Goal: Check status

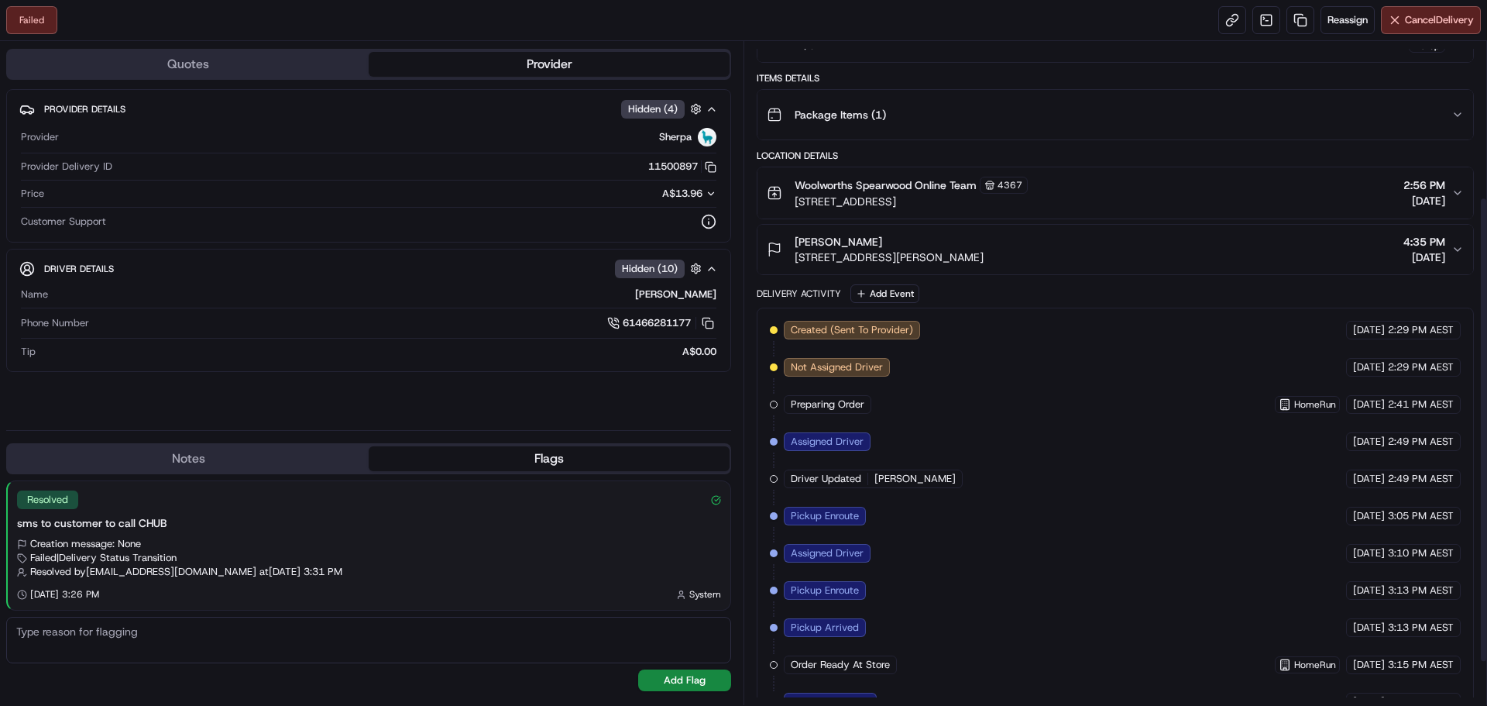
scroll to position [283, 0]
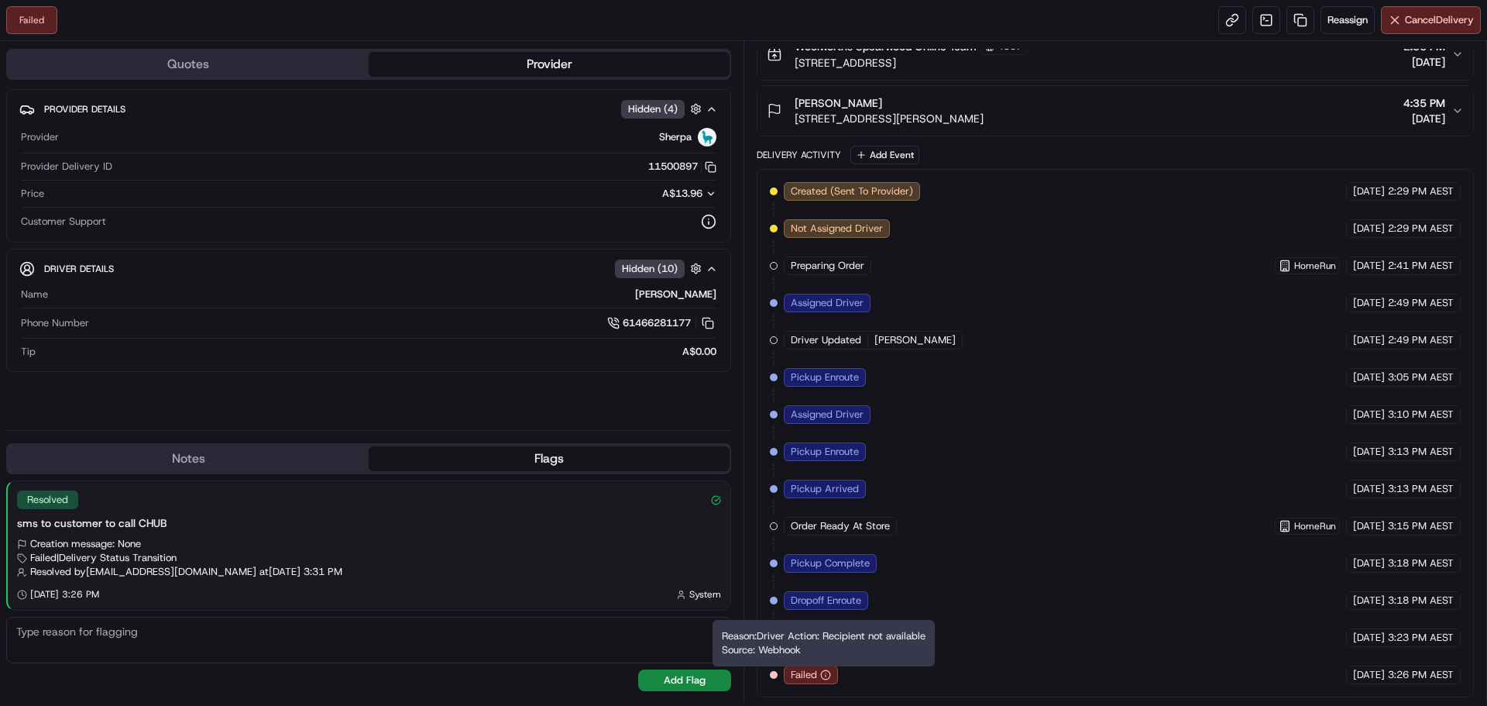
click at [827, 672] on icon "button" at bounding box center [825, 674] width 11 height 11
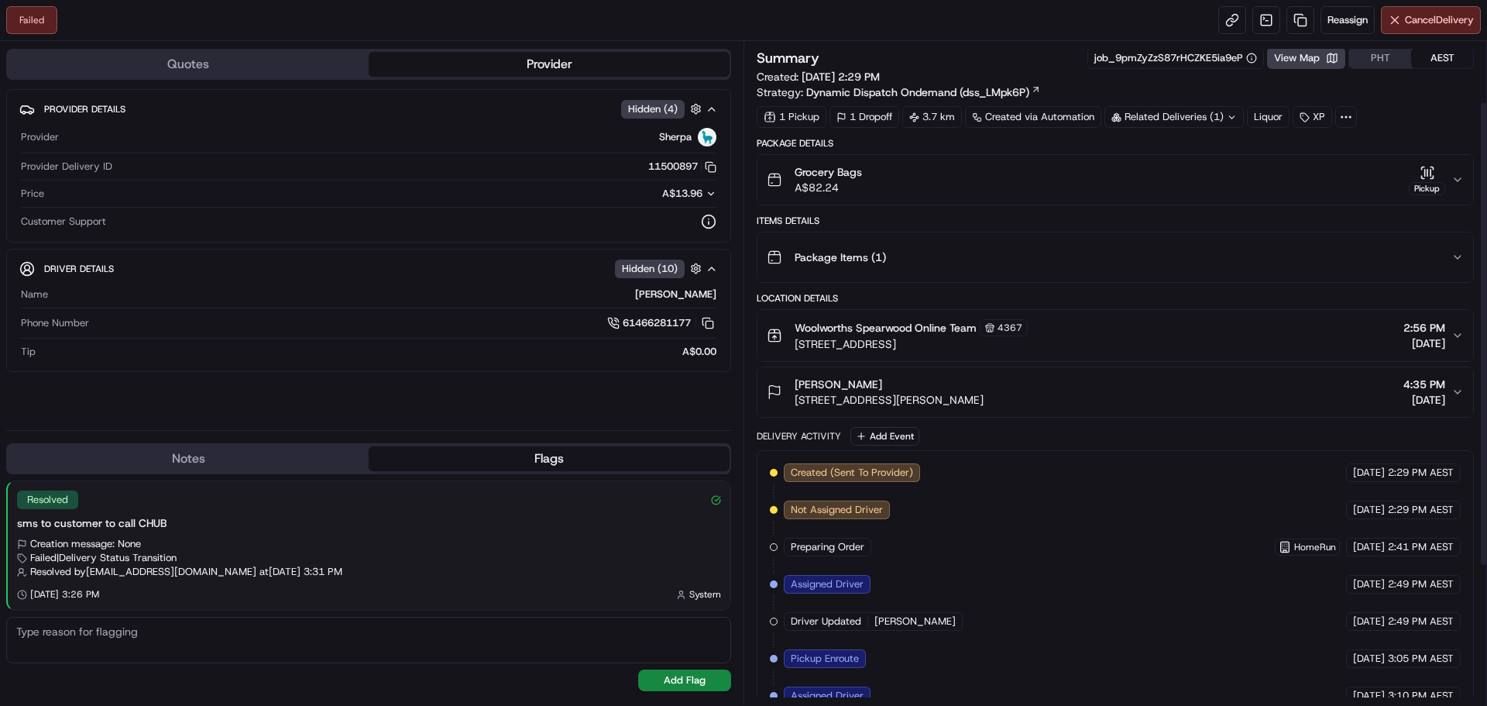
scroll to position [0, 0]
click at [1449, 176] on button "Grocery Bags A$82.24 Pickup" at bounding box center [1116, 181] width 716 height 50
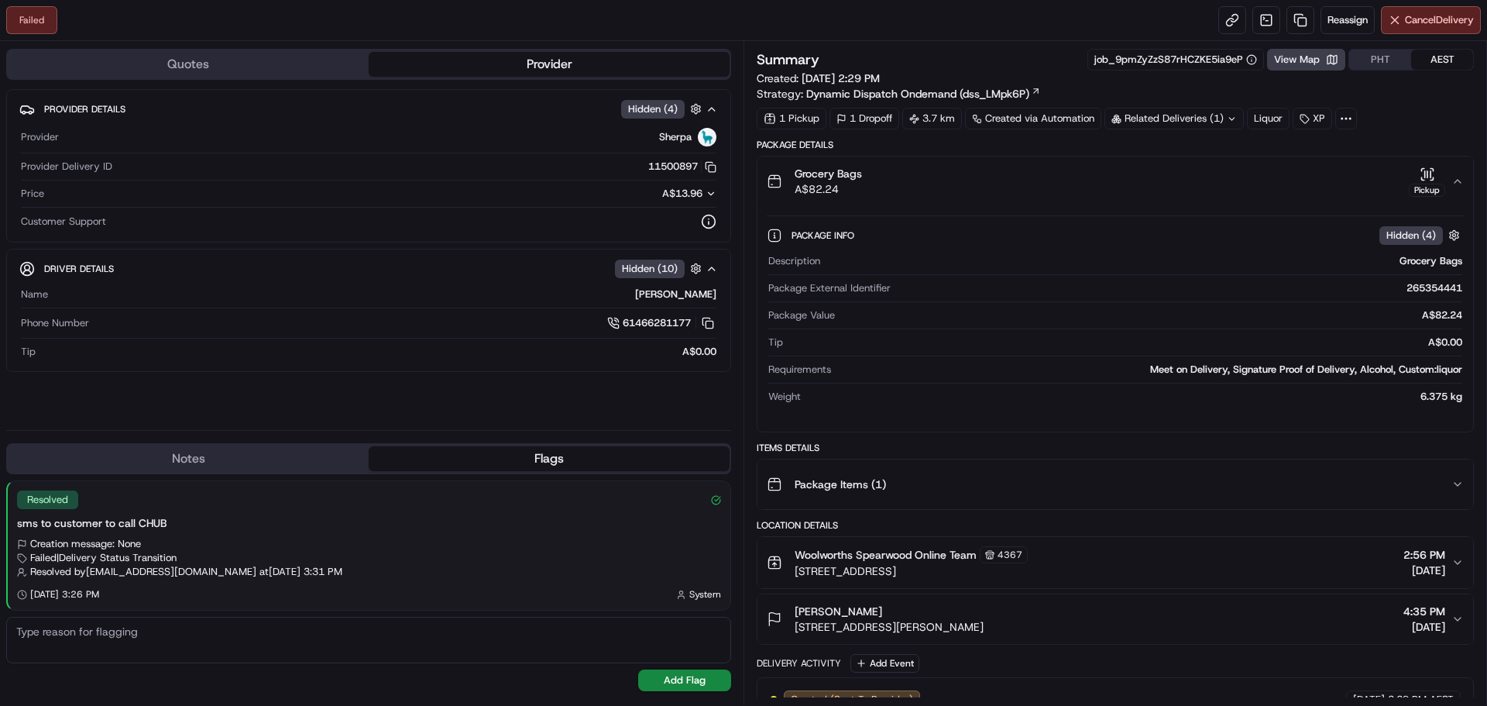
click at [1456, 180] on icon "button" at bounding box center [1458, 181] width 12 height 12
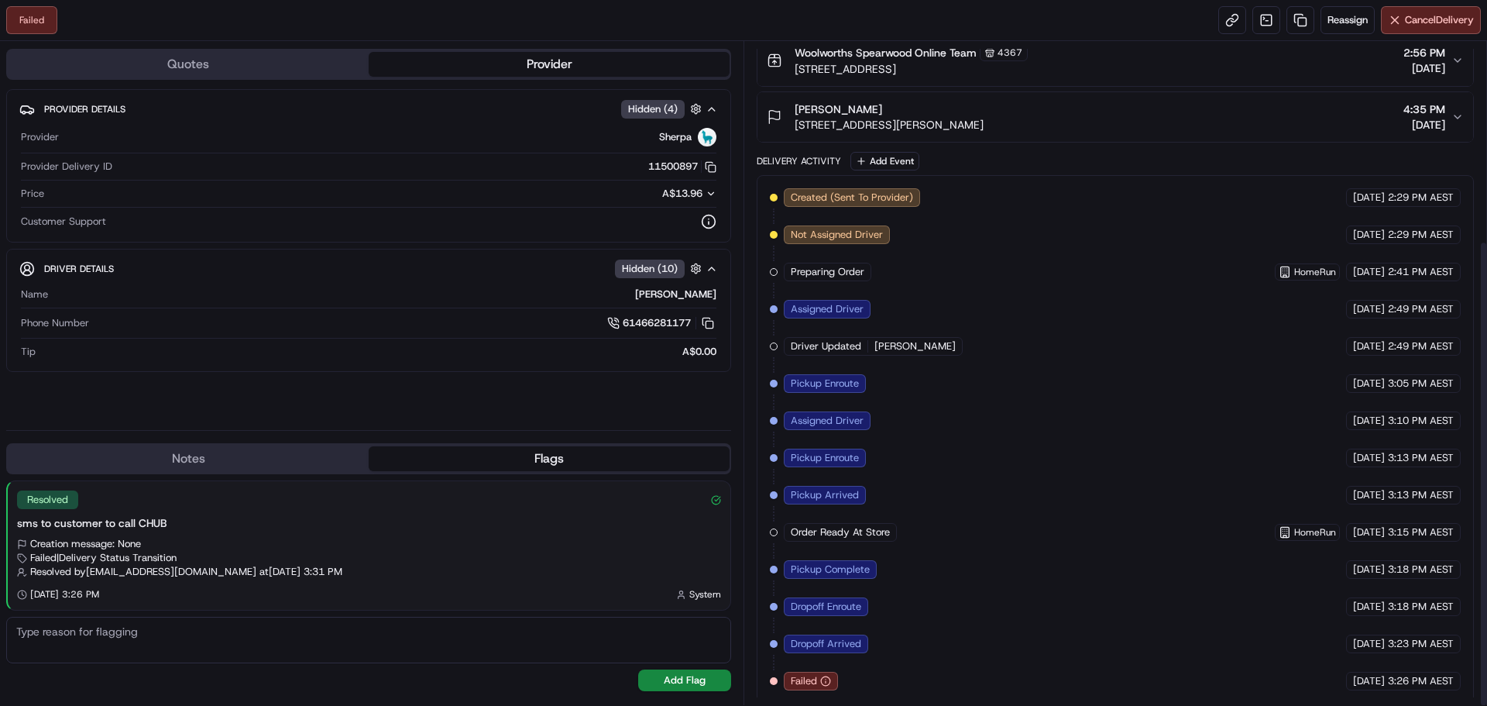
scroll to position [283, 0]
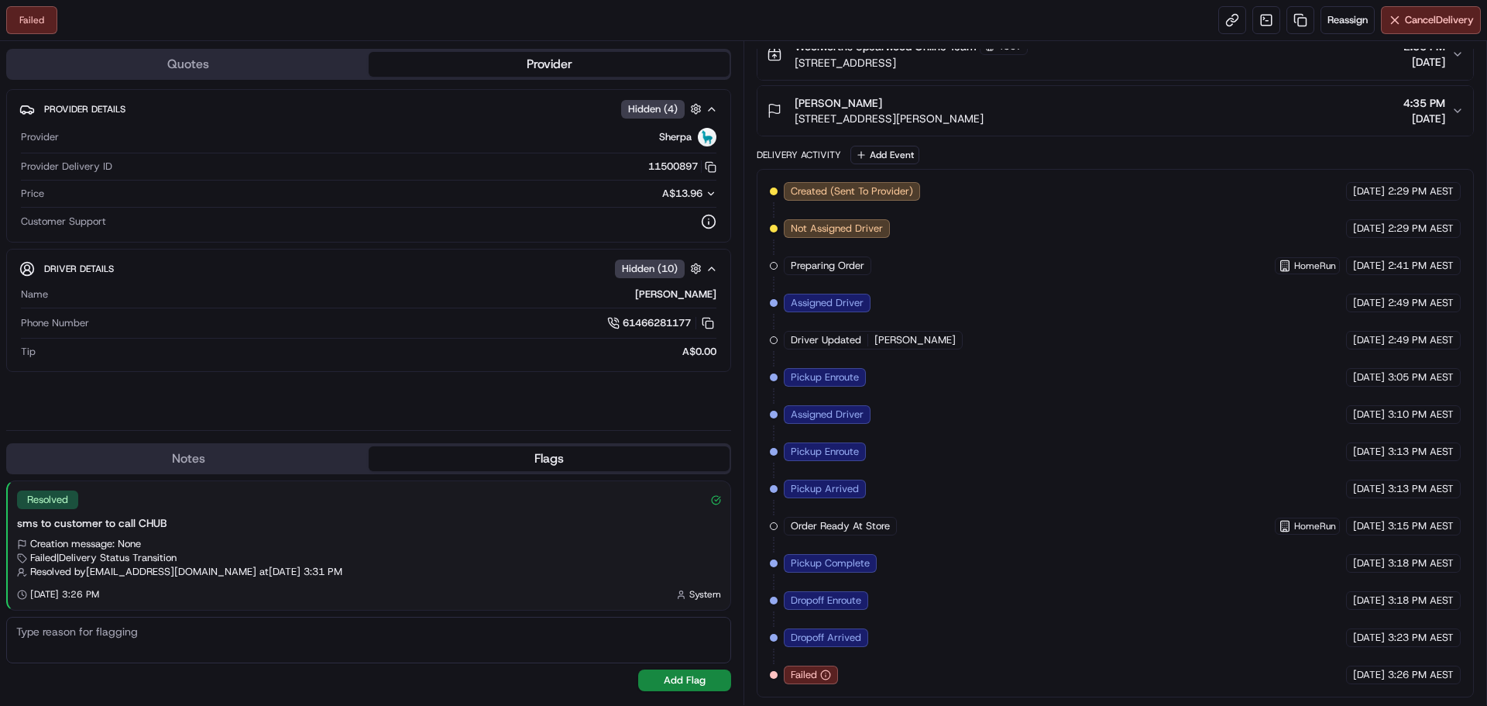
click at [825, 672] on icon "button" at bounding box center [825, 674] width 11 height 11
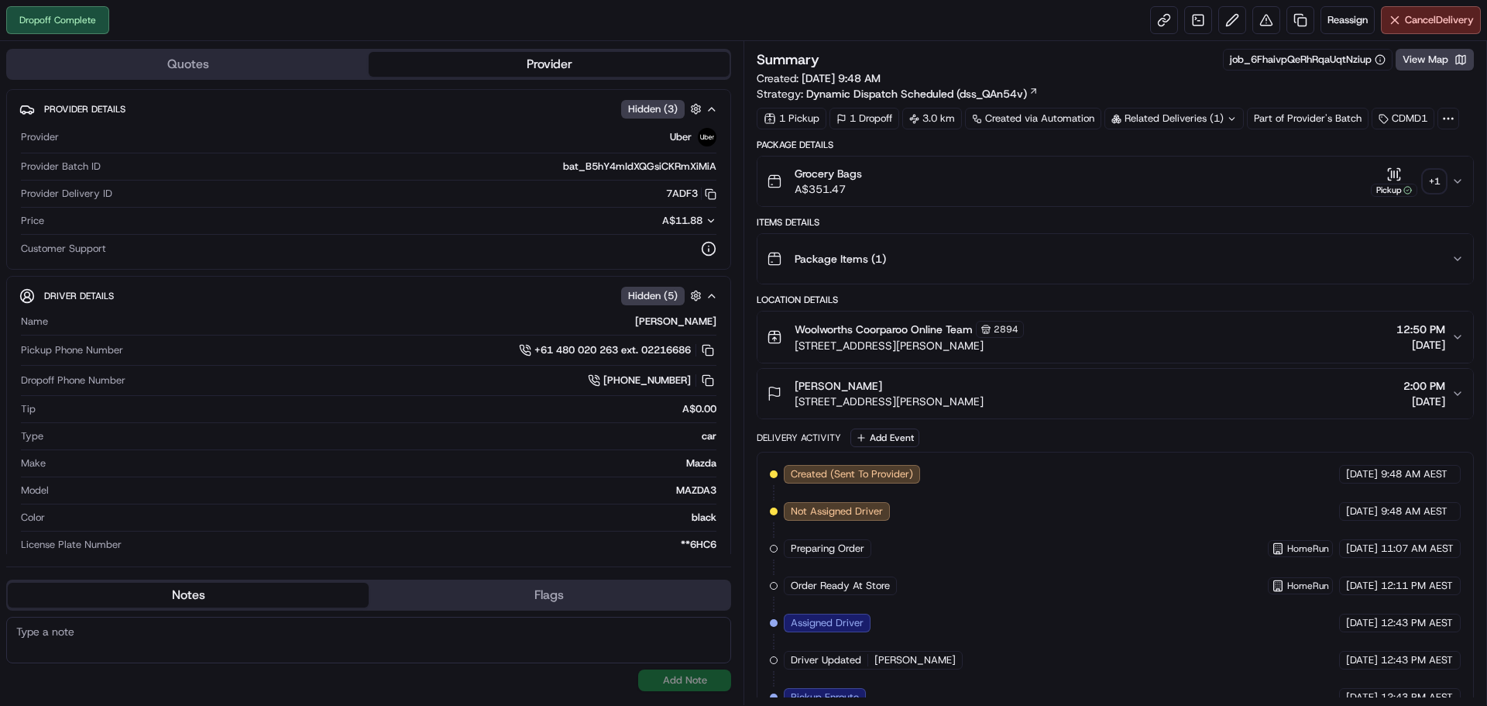
click at [1432, 181] on div "+ 1" at bounding box center [1435, 181] width 22 height 22
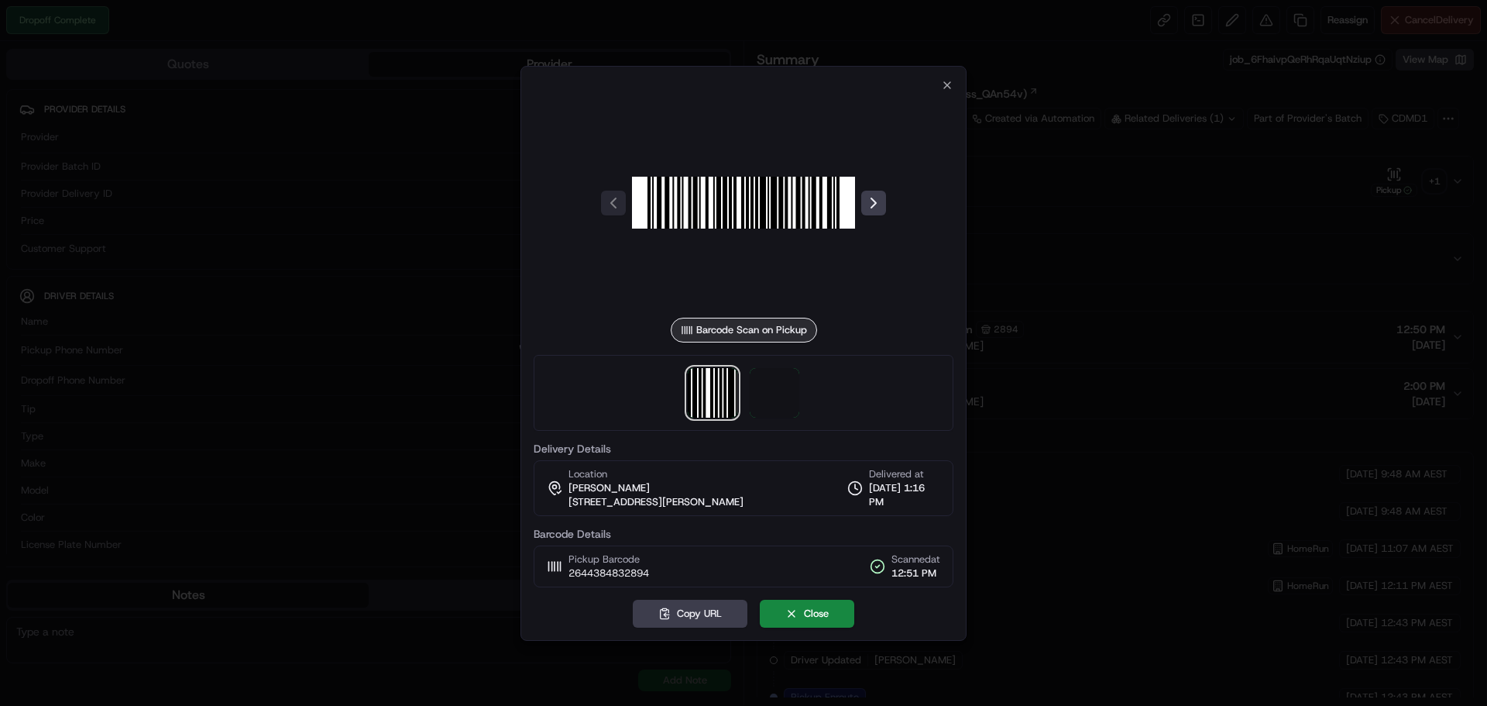
click at [750, 388] on div at bounding box center [744, 393] width 420 height 76
click at [768, 395] on span at bounding box center [775, 393] width 50 height 50
click at [1023, 250] on div at bounding box center [743, 353] width 1487 height 706
